Goal: Contribute content: Contribute content

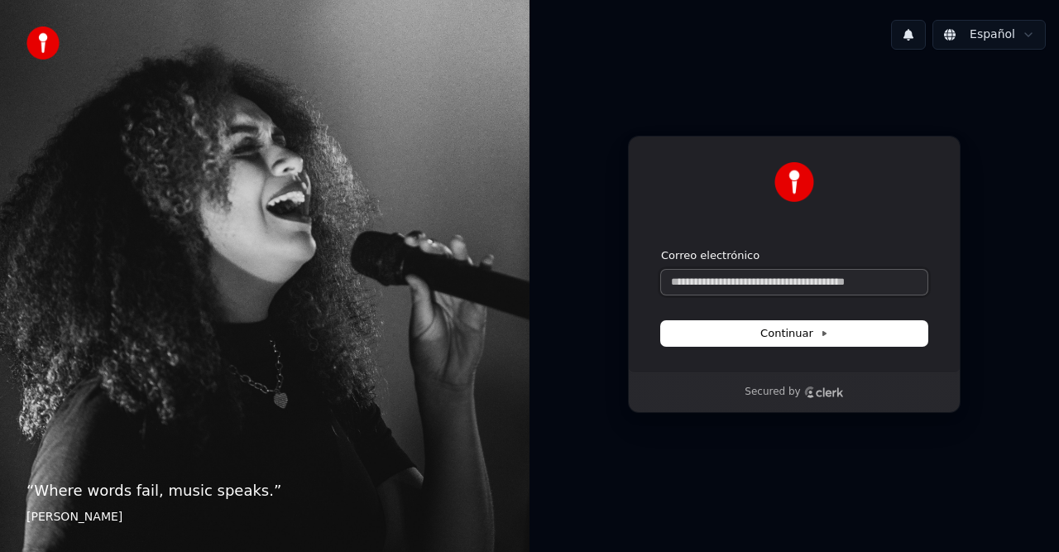
click at [766, 277] on input "Correo electrónico" at bounding box center [794, 282] width 266 height 25
click at [767, 277] on input "Correo electrónico" at bounding box center [794, 282] width 266 height 25
click at [738, 280] on input "Correo electrónico" at bounding box center [794, 282] width 266 height 25
click at [779, 337] on span "Continuar" at bounding box center [794, 333] width 68 height 15
type input "**********"
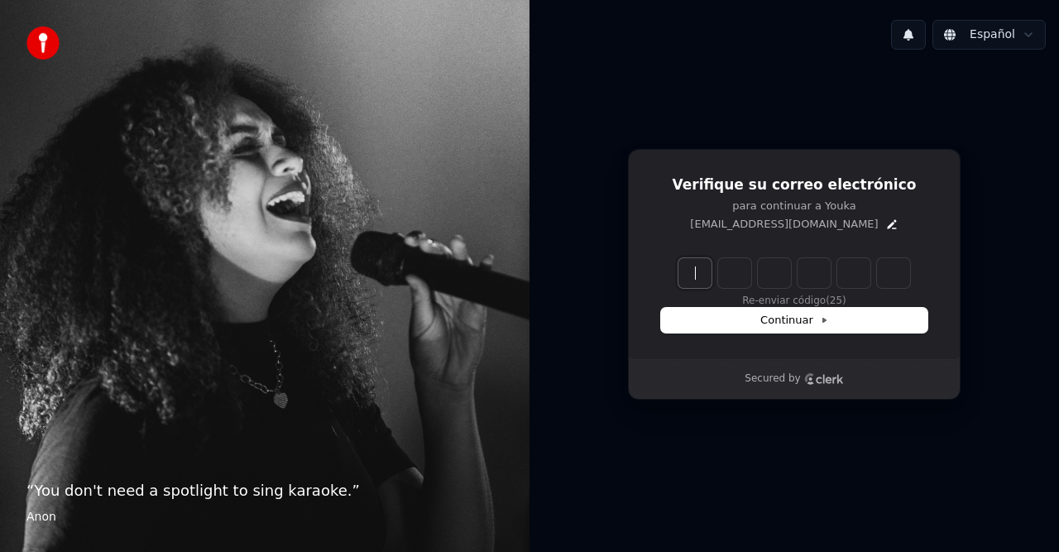
drag, startPoint x: 822, startPoint y: 227, endPoint x: 864, endPoint y: 226, distance: 42.2
click at [823, 227] on p "[EMAIL_ADDRESS][DOMAIN_NAME]" at bounding box center [784, 224] width 188 height 15
click at [885, 223] on icon "Edit" at bounding box center [891, 224] width 13 height 13
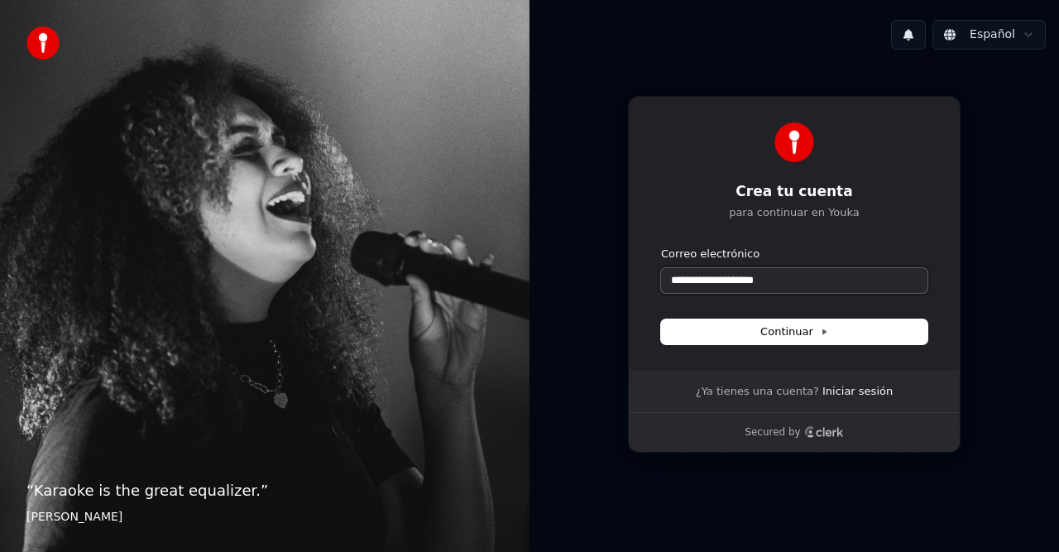
click at [688, 281] on input "**********" at bounding box center [794, 280] width 266 height 25
click at [778, 326] on span "Continuar" at bounding box center [794, 331] width 68 height 15
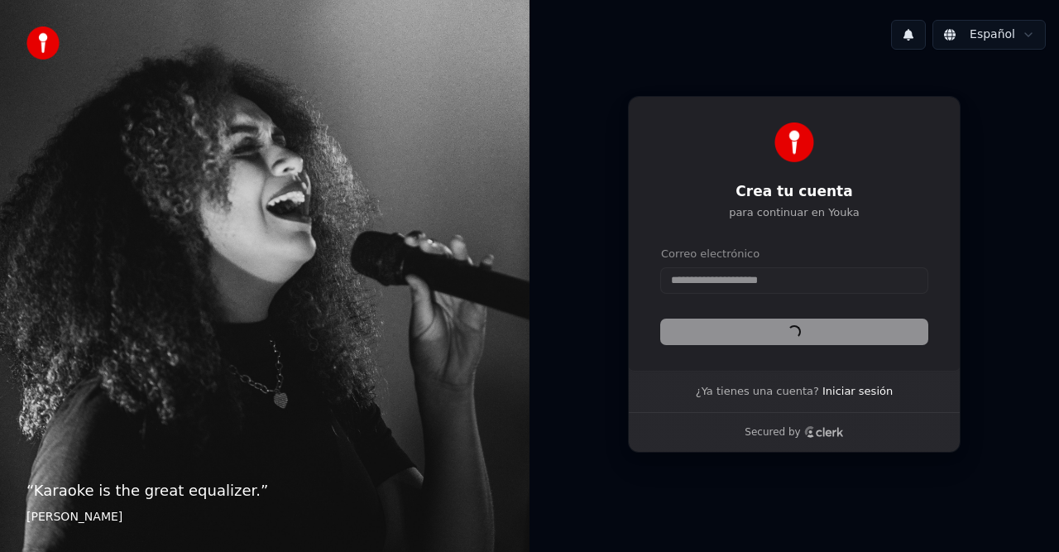
type input "**********"
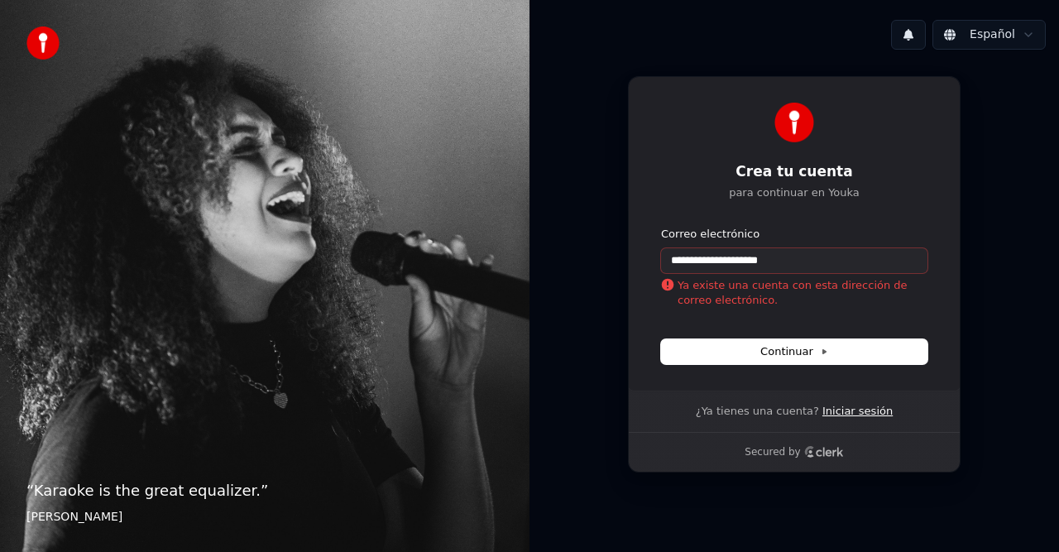
click at [843, 416] on link "Iniciar sesión" at bounding box center [857, 411] width 70 height 15
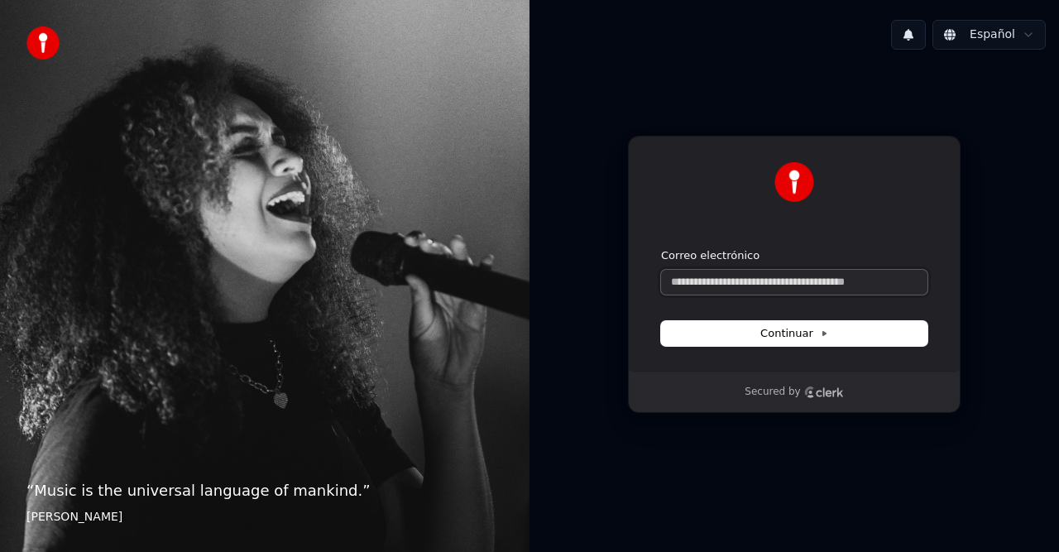
click at [768, 281] on input "Correo electrónico" at bounding box center [794, 282] width 266 height 25
click at [787, 283] on input "Correo electrónico" at bounding box center [794, 282] width 266 height 25
click at [817, 328] on span "Continuar" at bounding box center [794, 333] width 68 height 15
click at [855, 371] on div "Continuar con Google o Correo electrónico Continuar" at bounding box center [794, 254] width 333 height 237
drag, startPoint x: 773, startPoint y: 298, endPoint x: 775, endPoint y: 285, distance: 12.7
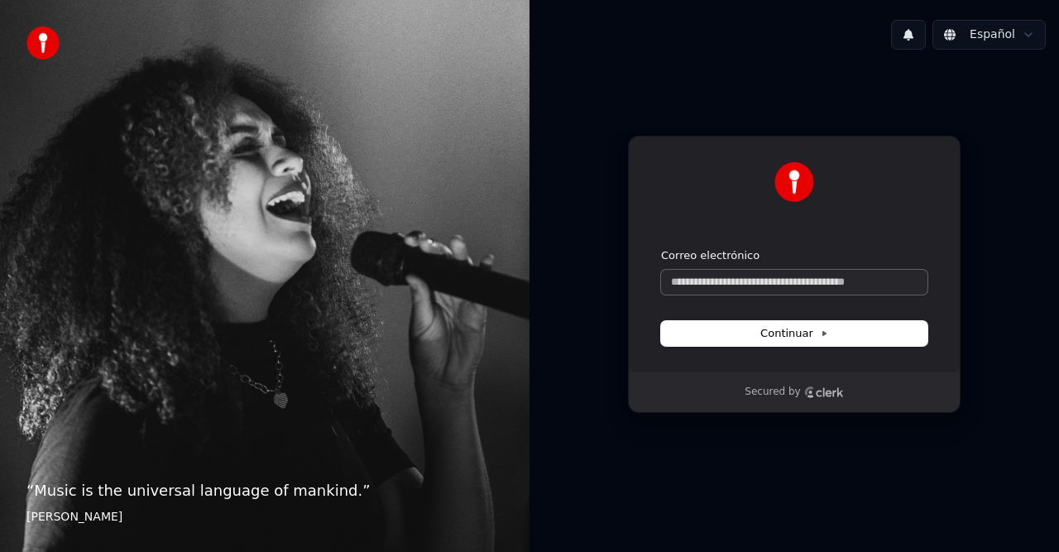
click at [773, 296] on form "Correo electrónico Continuar" at bounding box center [794, 297] width 266 height 98
click at [775, 285] on input "Correo electrónico" at bounding box center [794, 282] width 266 height 25
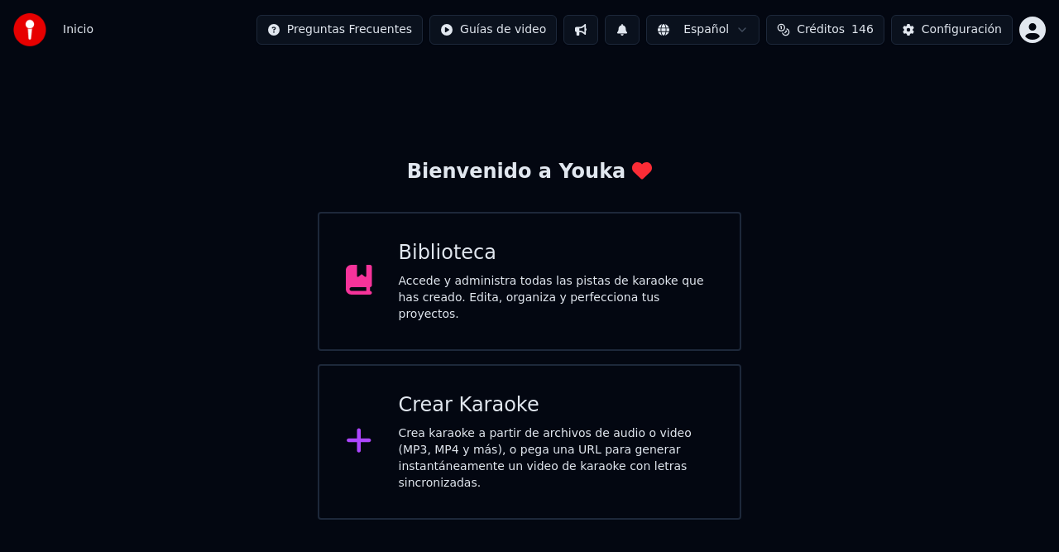
click at [820, 40] on button "Créditos 146" at bounding box center [825, 30] width 118 height 30
click at [859, 288] on div "Bienvenido a Youka Biblioteca Accede y administra todas las pistas de karaoke q…" at bounding box center [529, 290] width 1059 height 460
click at [891, 363] on div "Bienvenido a Youka Biblioteca Accede y administra todas las pistas de karaoke q…" at bounding box center [529, 290] width 1059 height 460
click at [887, 404] on div "Bienvenido a Youka Biblioteca Accede y administra todas las pistas de karaoke q…" at bounding box center [529, 290] width 1059 height 460
click at [889, 379] on div "Bienvenido a Youka Biblioteca Accede y administra todas las pistas de karaoke q…" at bounding box center [529, 290] width 1059 height 460
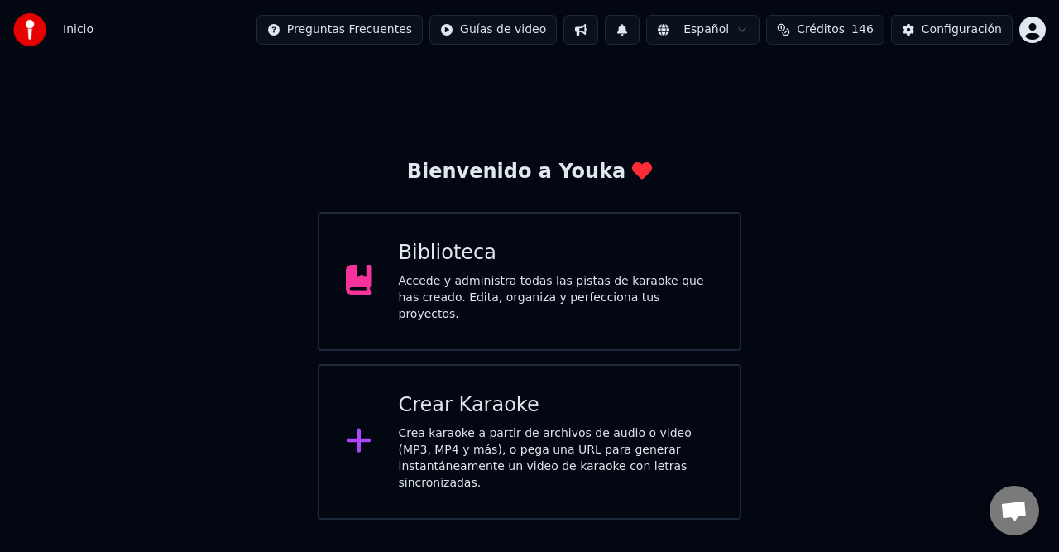
click at [553, 246] on div "Biblioteca" at bounding box center [556, 253] width 315 height 26
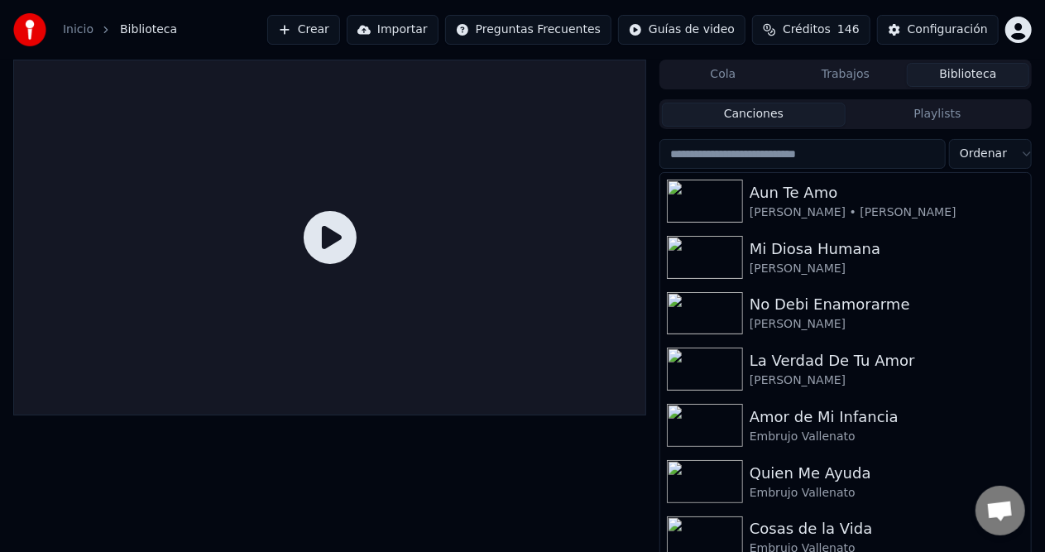
click at [340, 26] on button "Crear" at bounding box center [303, 30] width 73 height 30
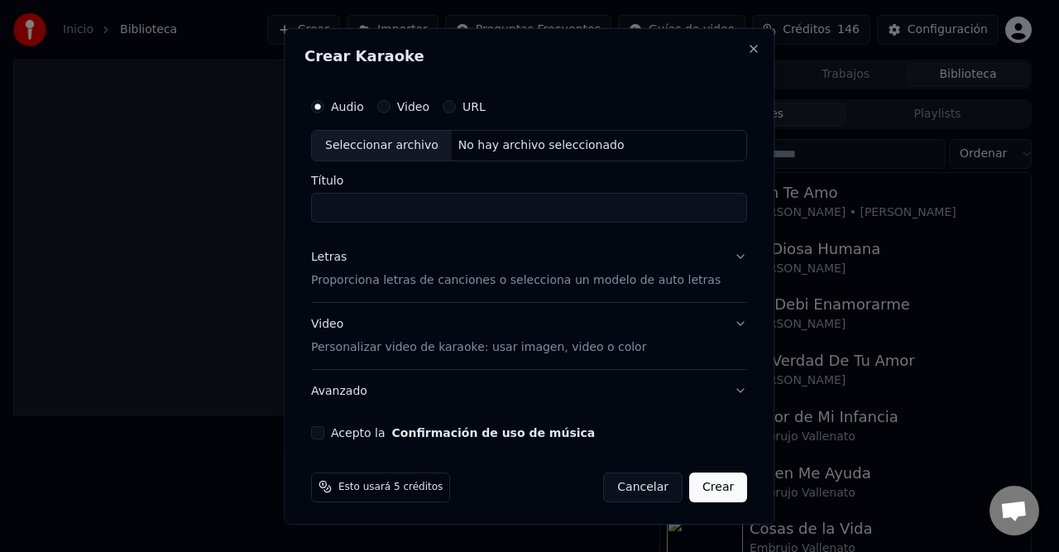
click at [495, 156] on div "Seleccionar archivo No hay archivo seleccionado" at bounding box center [529, 144] width 436 height 31
type input "**********"
click at [341, 253] on div "Letras" at bounding box center [329, 256] width 36 height 17
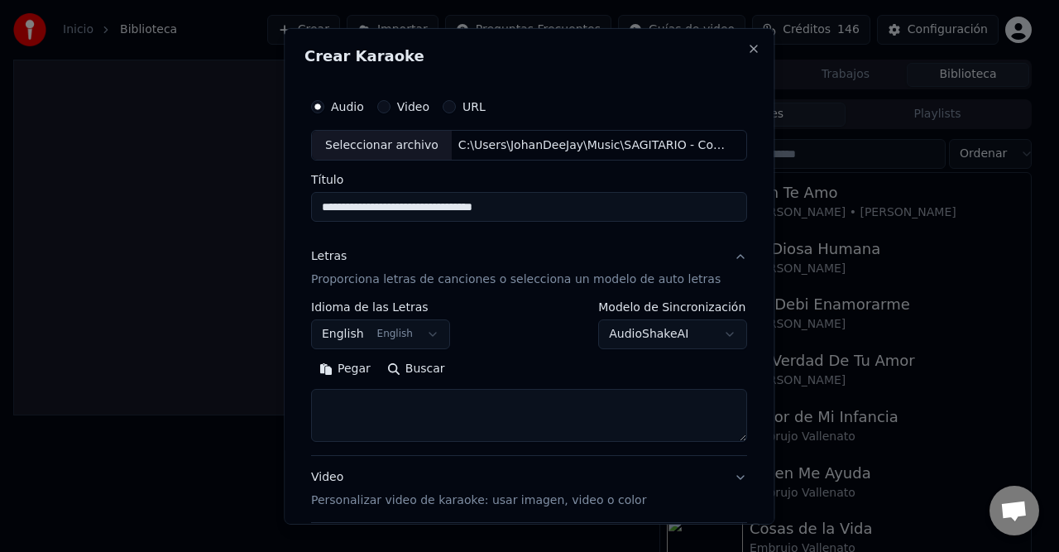
click at [351, 334] on button "English English" at bounding box center [380, 334] width 139 height 30
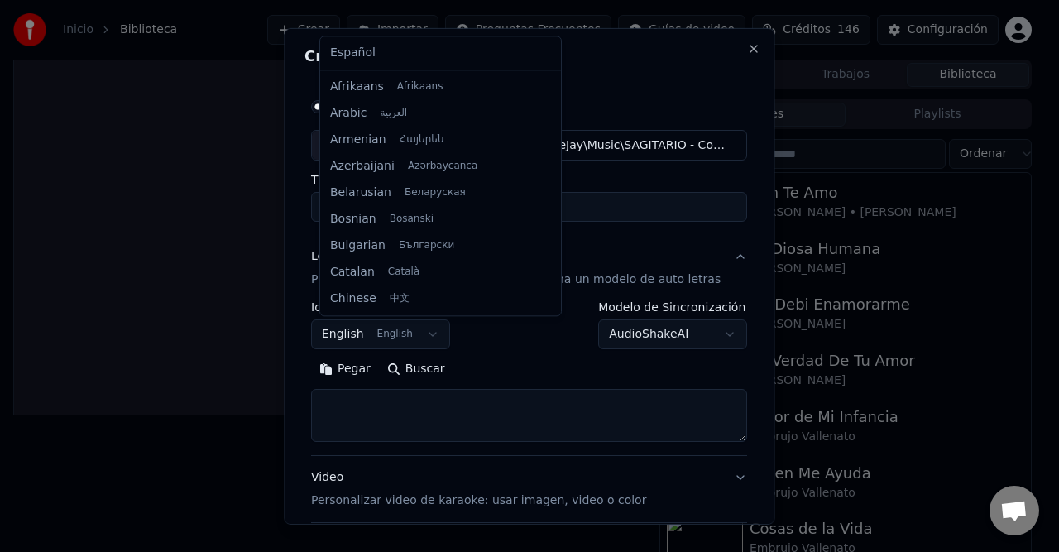
scroll to position [132, 0]
select select "**"
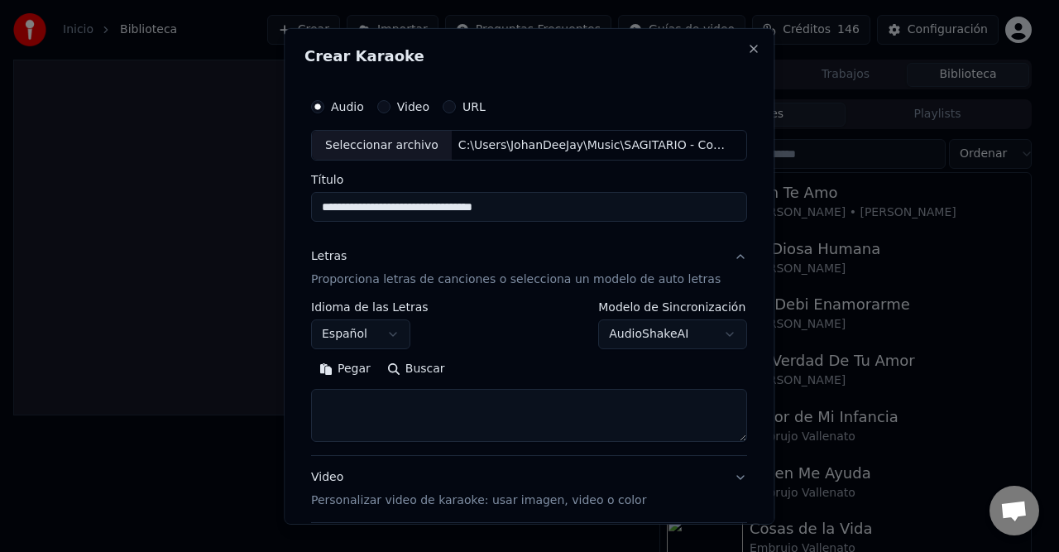
click at [366, 374] on button "Pegar" at bounding box center [345, 369] width 68 height 26
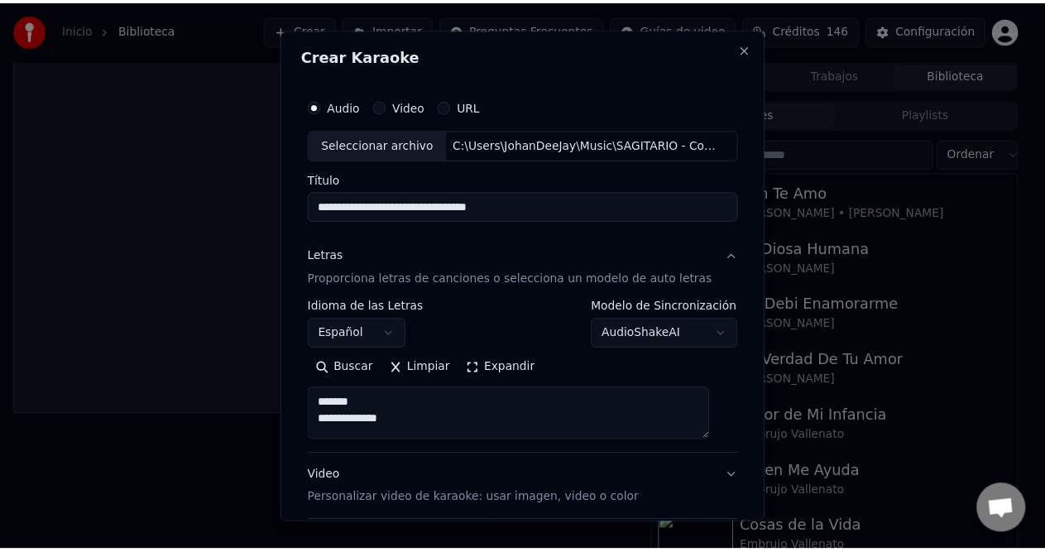
scroll to position [156, 0]
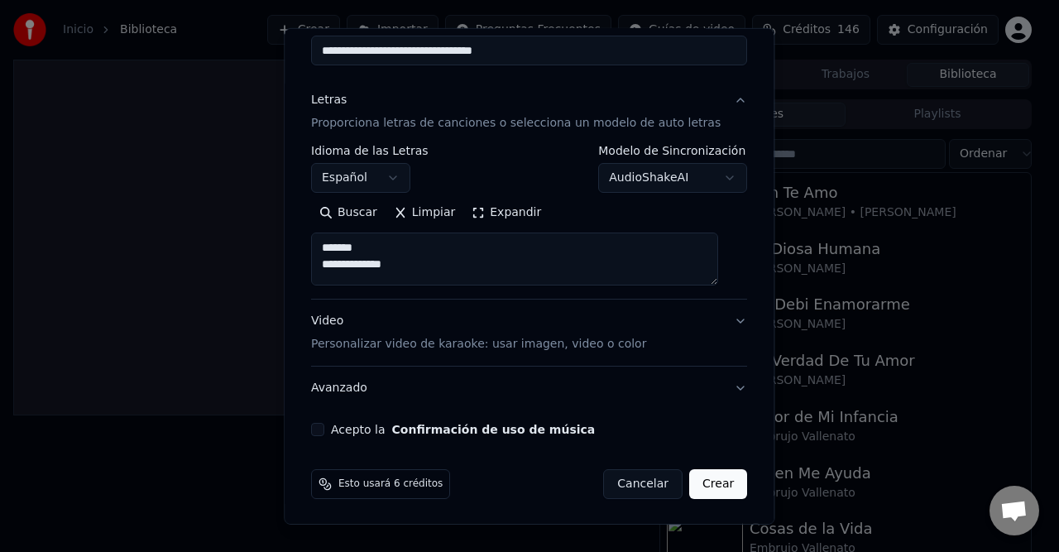
click at [333, 430] on div "Acepto la Confirmación de uso de música" at bounding box center [529, 429] width 436 height 13
click at [333, 432] on div "Acepto la Confirmación de uso de música" at bounding box center [529, 429] width 436 height 13
click at [324, 429] on button "Acepto la Confirmación de uso de música" at bounding box center [317, 429] width 13 height 13
click at [701, 483] on button "Crear" at bounding box center [718, 484] width 58 height 30
type textarea "**********"
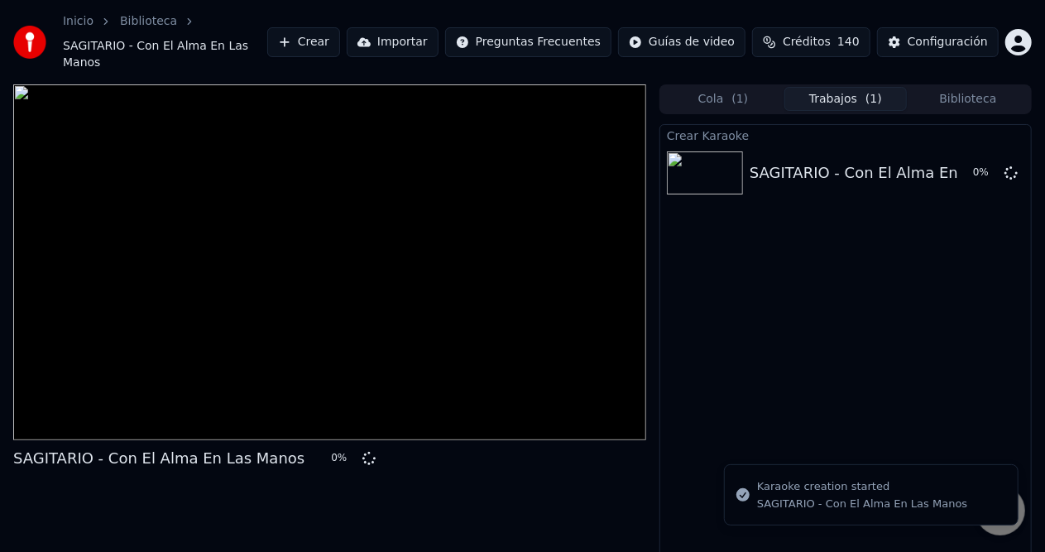
click at [965, 1] on div "Inicio Biblioteca SAGITARIO - Con El Alma En Las Manos Crear Importar Preguntas…" at bounding box center [522, 42] width 1045 height 84
